Goal: Transaction & Acquisition: Book appointment/travel/reservation

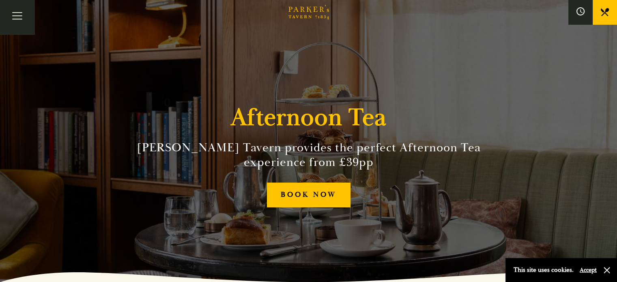
click at [0, 0] on link "Afternoon Tea" at bounding box center [0, 0] width 0 height 0
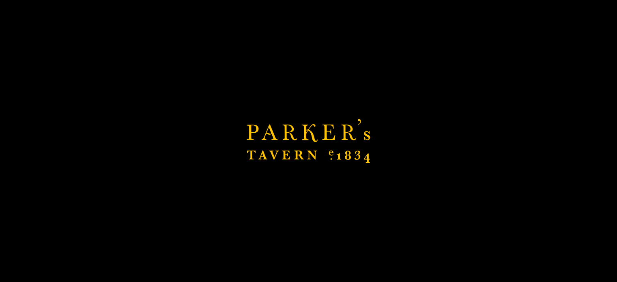
scroll to position [2, 0]
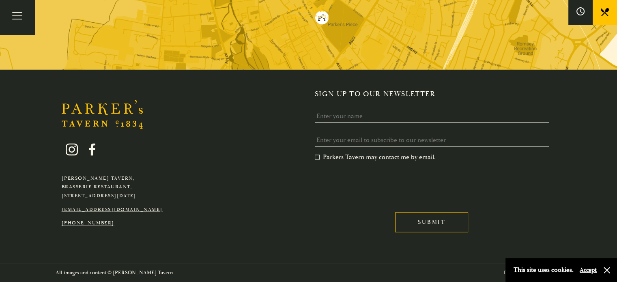
scroll to position [1024, 0]
click at [0, 0] on div "Bar Restaurant What’s On Afternoon Tea Menus All That Jazz BOOK" at bounding box center [0, 0] width 0 height 0
click at [0, 0] on link "What’s On" at bounding box center [0, 0] width 0 height 0
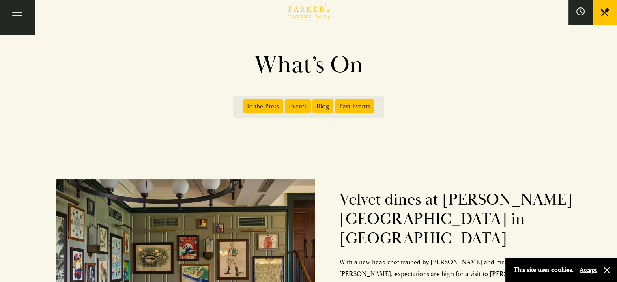
scroll to position [24, 0]
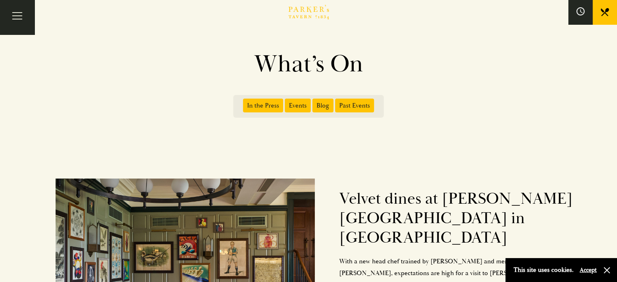
click at [299, 103] on span "Events" at bounding box center [298, 106] width 26 height 14
click at [286, 103] on input "Events" at bounding box center [286, 103] width 0 height 0
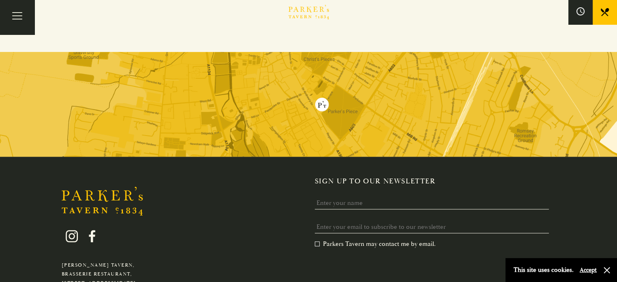
scroll to position [516, 0]
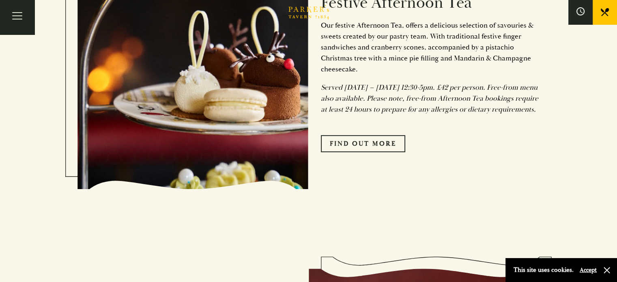
scroll to position [400, 0]
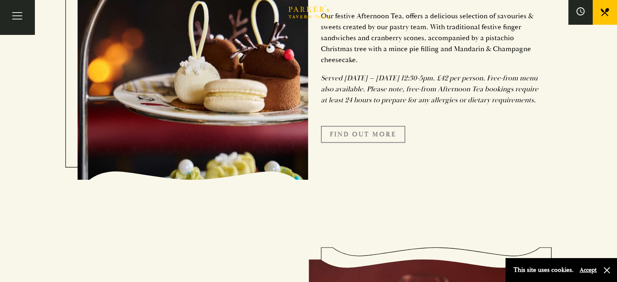
click at [369, 139] on link "FIND OUT MORE" at bounding box center [363, 134] width 84 height 17
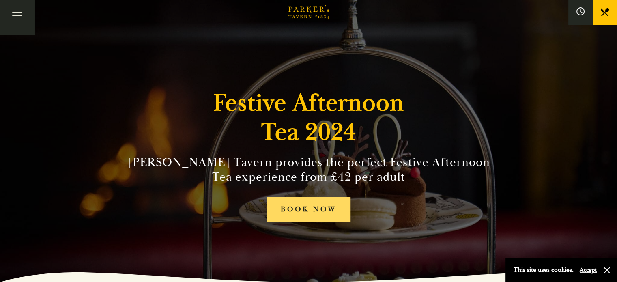
click at [308, 207] on link "BOOK NOW" at bounding box center [309, 209] width 84 height 25
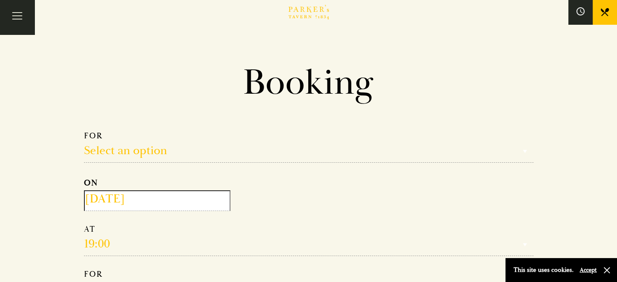
click at [265, 155] on select "Select an option Lunch Dinner Afternoon Tea" at bounding box center [309, 147] width 450 height 32
select select "161949"
click at [84, 131] on select "Select an option Lunch Dinner Afternoon Tea" at bounding box center [309, 147] width 450 height 32
click at [198, 186] on p "ON" at bounding box center [309, 183] width 450 height 15
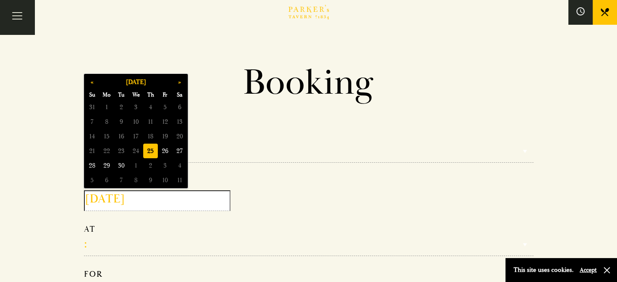
click at [201, 200] on input "2025-09-25" at bounding box center [157, 200] width 146 height 21
click at [180, 82] on button "»" at bounding box center [179, 82] width 15 height 15
click at [164, 107] on span "5" at bounding box center [165, 107] width 15 height 15
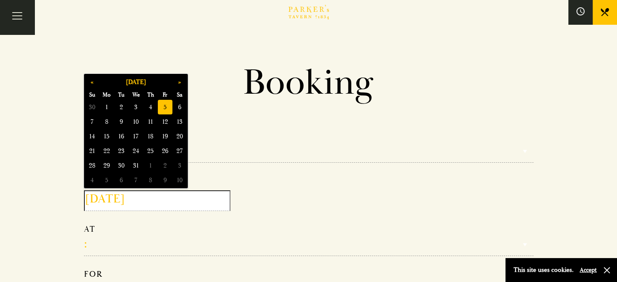
type input "2025-12-05"
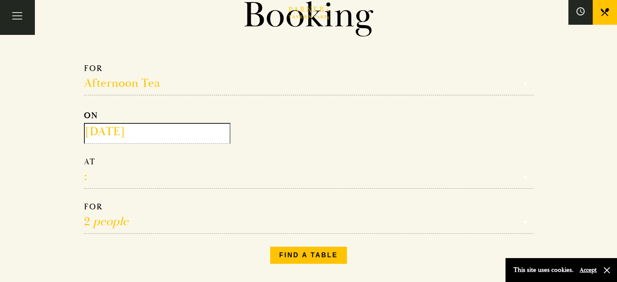
scroll to position [69, 0]
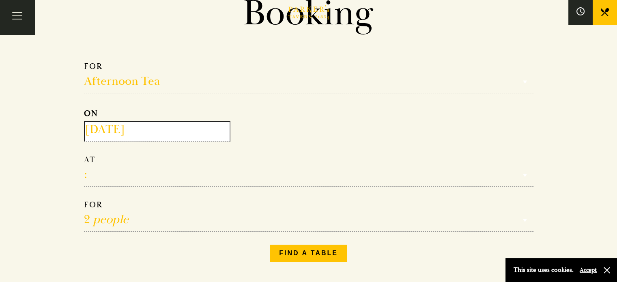
click at [188, 180] on select "12:30 13:00 13:30 14:00 14:30 15:00 15:30 16:00 16:30" at bounding box center [309, 171] width 450 height 32
select select "13:00"
click at [84, 155] on select "12:30 13:00 13:30 14:00 14:30 15:00 15:30 16:00 16:30" at bounding box center [309, 171] width 450 height 32
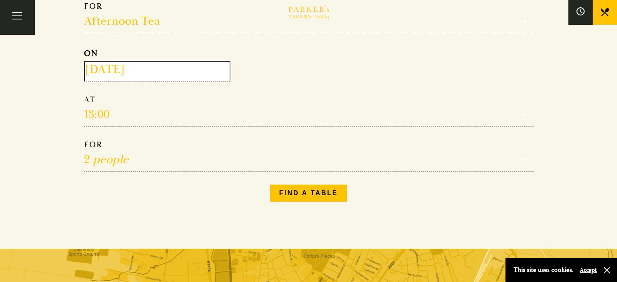
scroll to position [130, 0]
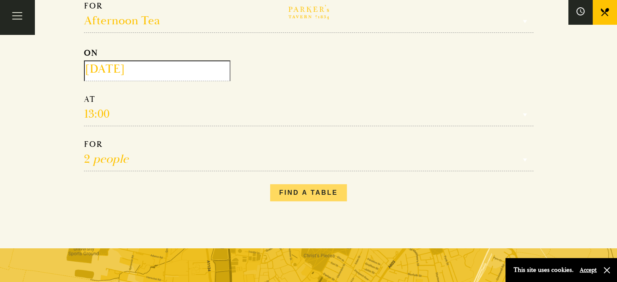
click at [289, 191] on button "Find a table" at bounding box center [308, 192] width 77 height 17
